Goal: Participate in discussion: Engage in conversation with other users on a specific topic

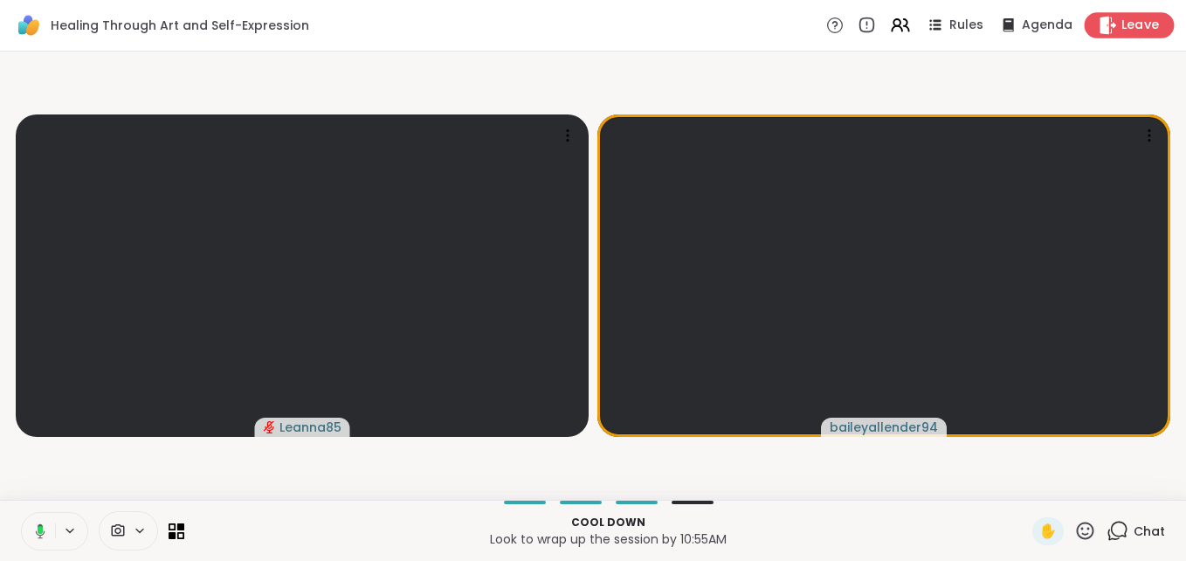
click at [1122, 24] on span "Leave" at bounding box center [1141, 26] width 38 height 18
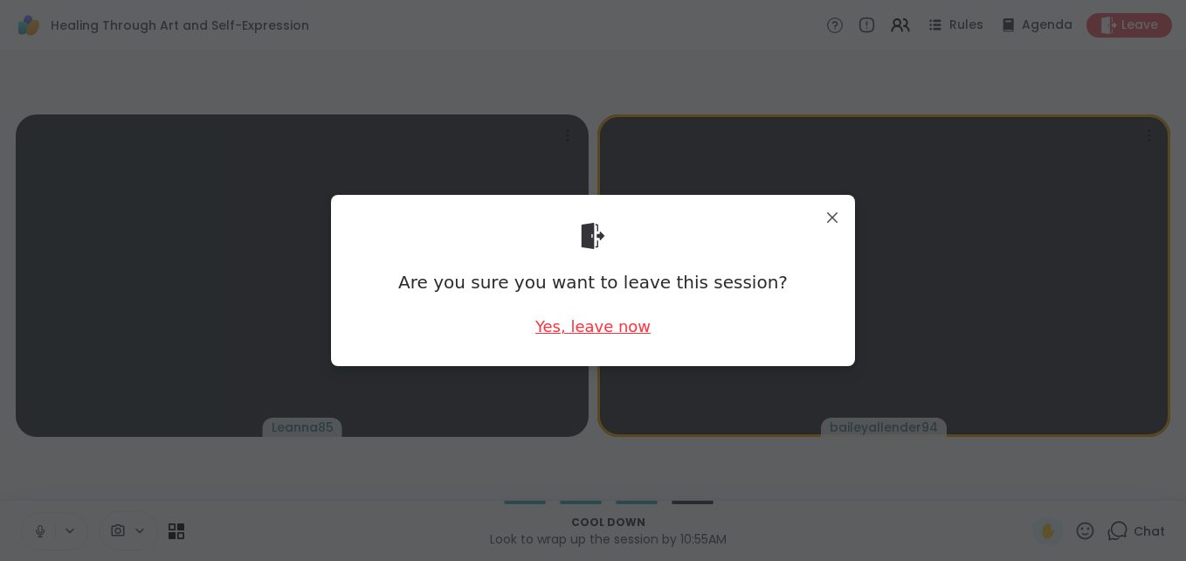
click at [618, 333] on div "Yes, leave now" at bounding box center [592, 326] width 115 height 22
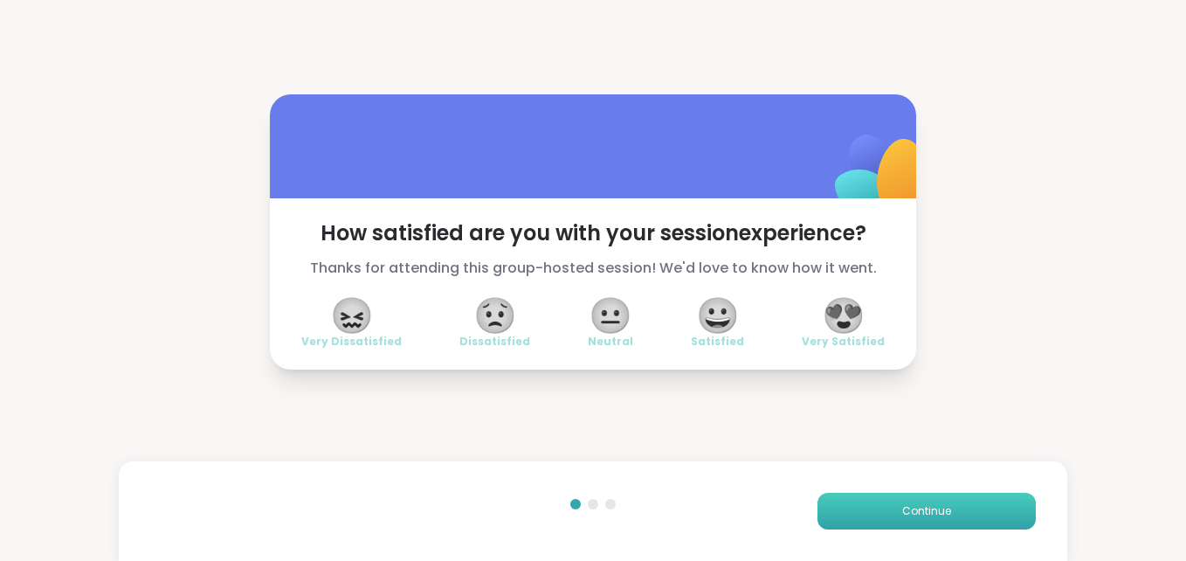
click at [904, 504] on span "Continue" at bounding box center [926, 511] width 49 height 16
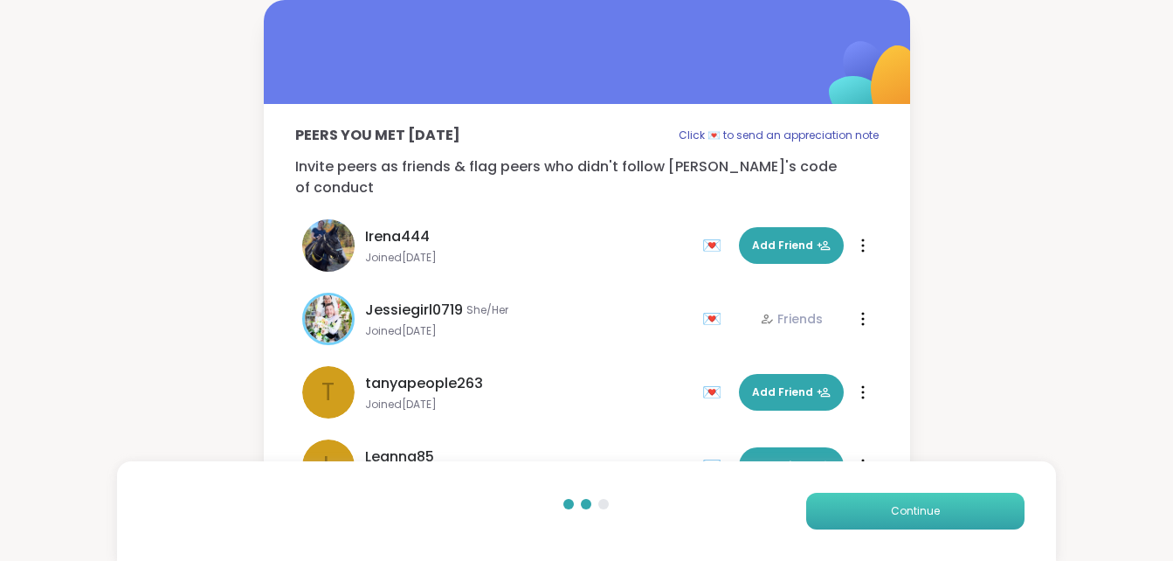
click at [928, 496] on button "Continue" at bounding box center [915, 511] width 218 height 37
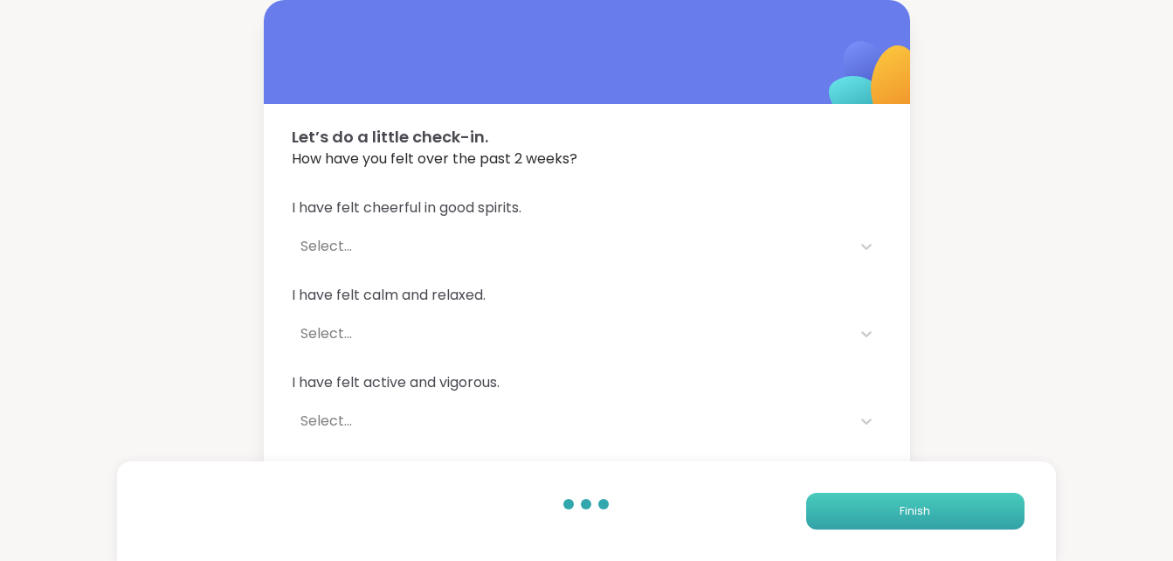
click at [928, 496] on button "Finish" at bounding box center [915, 511] width 218 height 37
